Goal: Task Accomplishment & Management: Use online tool/utility

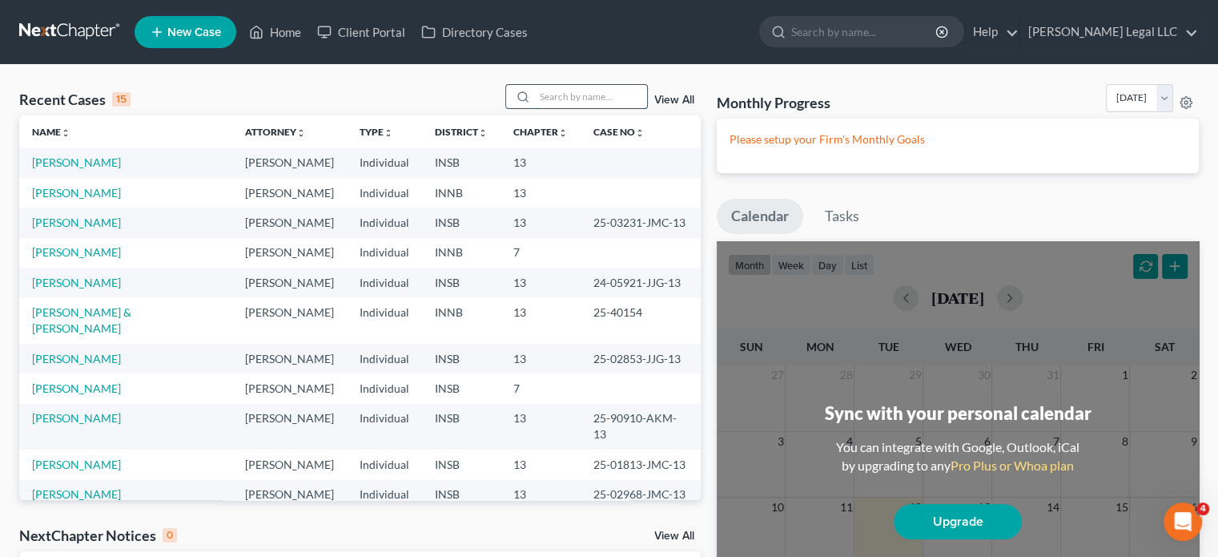
click at [561, 105] on input "search" at bounding box center [591, 96] width 112 height 23
type input "[PERSON_NAME]"
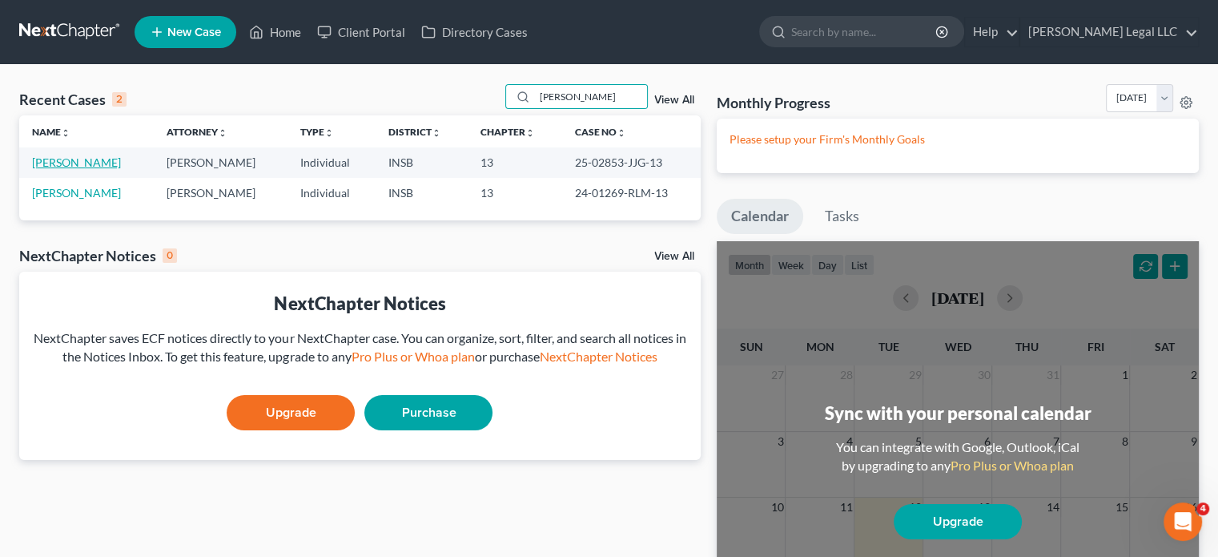
click at [76, 162] on link "[PERSON_NAME]" at bounding box center [76, 162] width 89 height 14
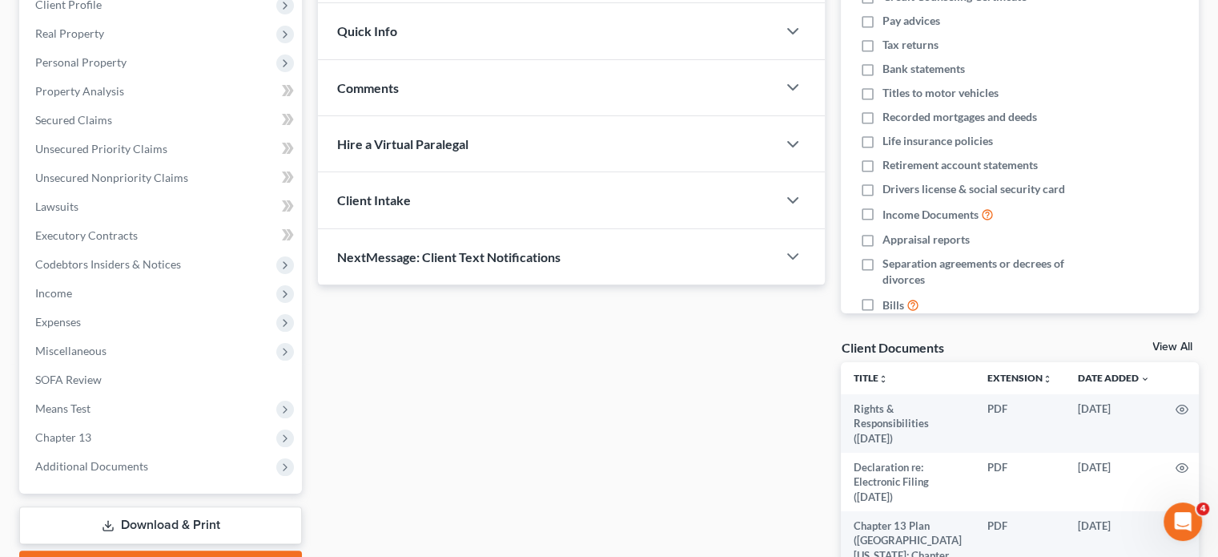
scroll to position [320, 0]
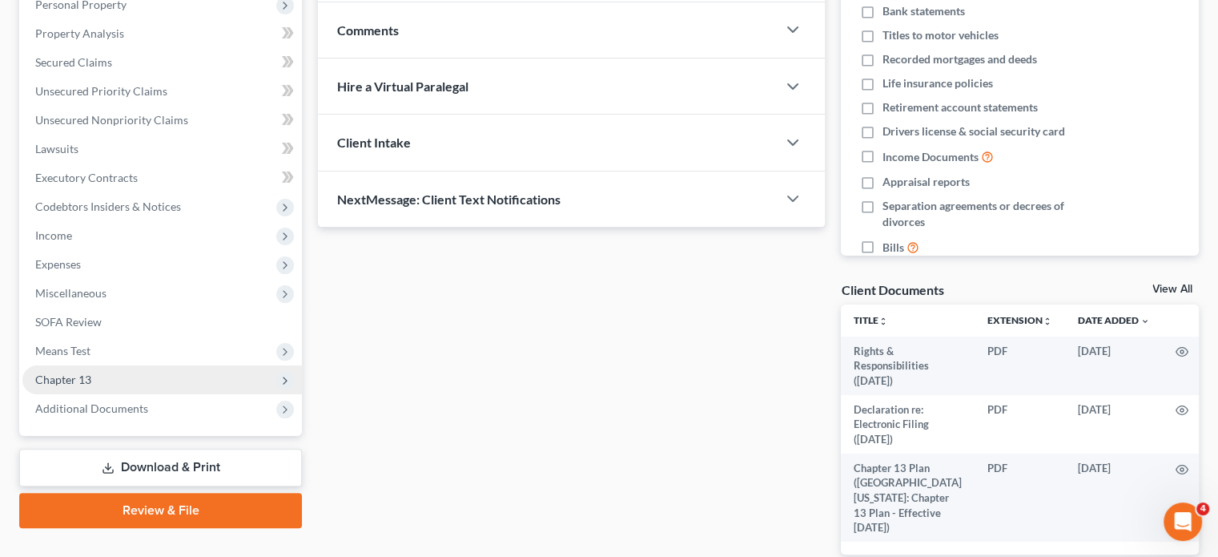
click at [51, 380] on span "Chapter 13" at bounding box center [63, 379] width 56 height 14
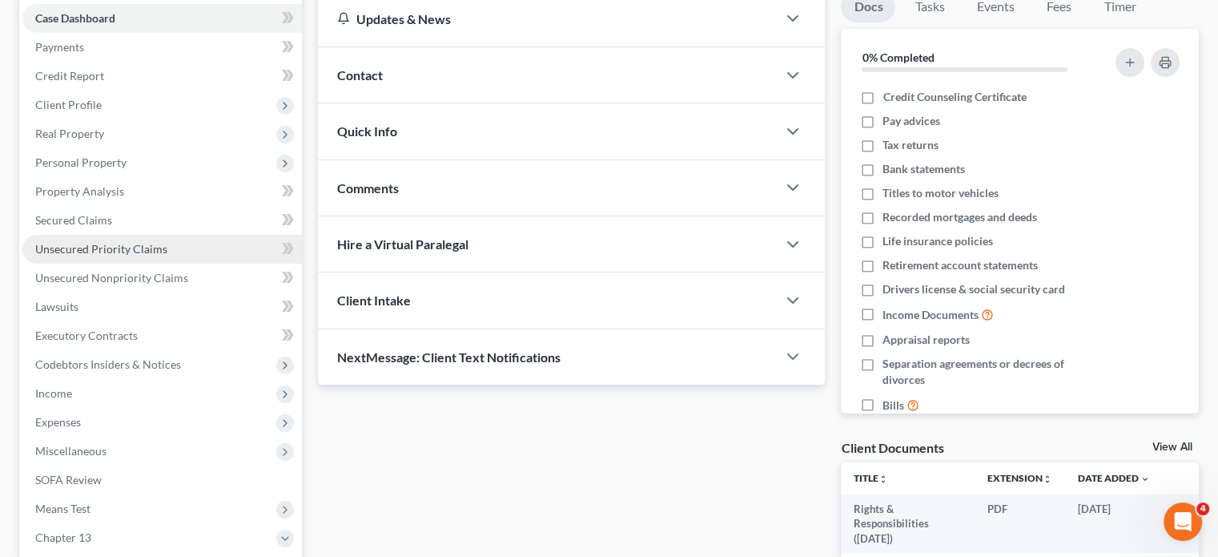
scroll to position [160, 0]
click at [68, 252] on span "Unsecured Priority Claims" at bounding box center [101, 251] width 132 height 14
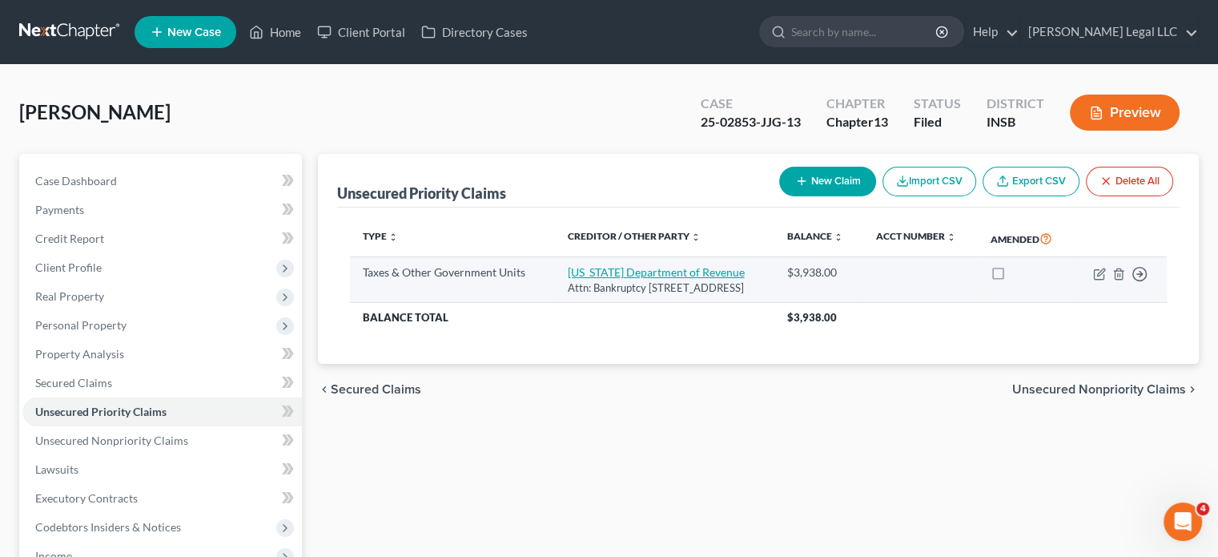
click at [630, 279] on link "[US_STATE] Department of Revenue" at bounding box center [655, 272] width 177 height 14
select select "2"
select select "15"
select select "3"
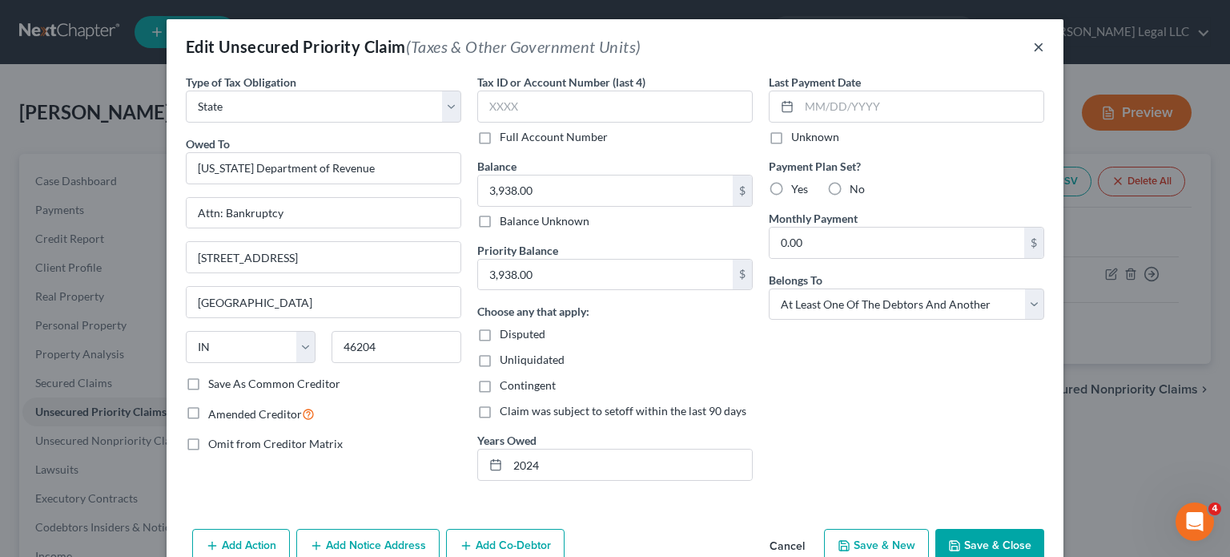
click at [1038, 54] on div "Edit Unsecured Priority Claim (Taxes & Other Government Units) ×" at bounding box center [615, 46] width 897 height 54
click at [1033, 47] on button "×" at bounding box center [1038, 46] width 11 height 19
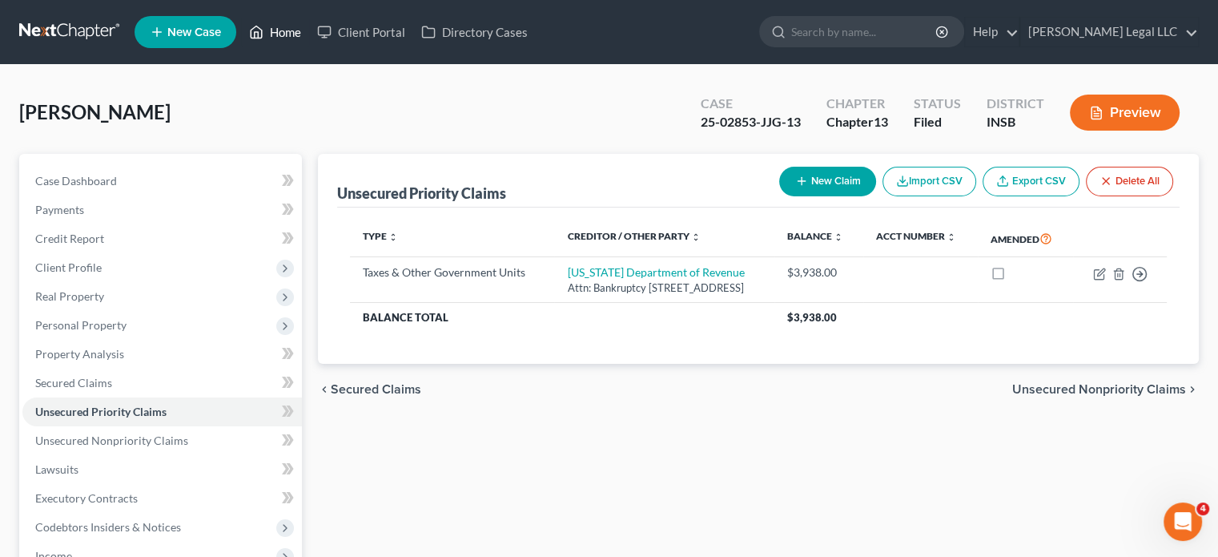
click at [271, 31] on link "Home" at bounding box center [275, 32] width 68 height 29
